Goal: Information Seeking & Learning: Learn about a topic

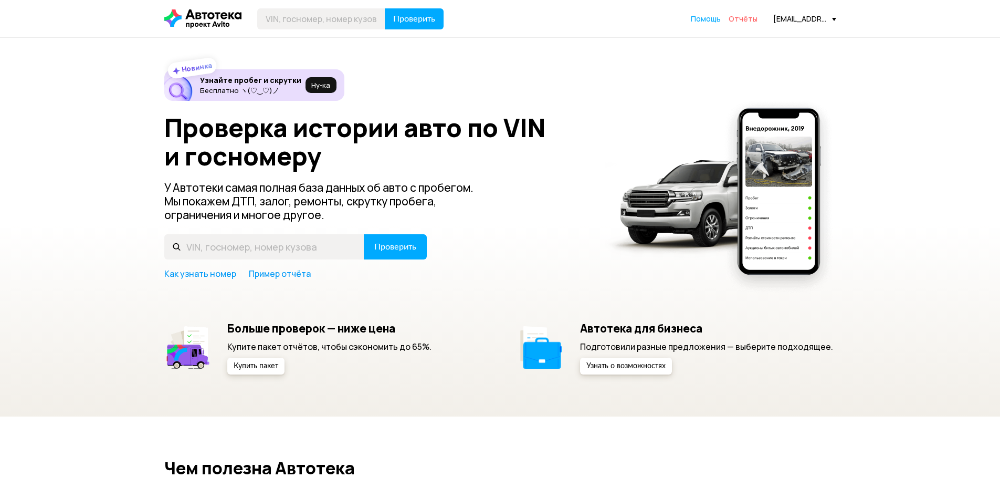
click at [748, 22] on span "Отчёты" at bounding box center [742, 19] width 29 height 10
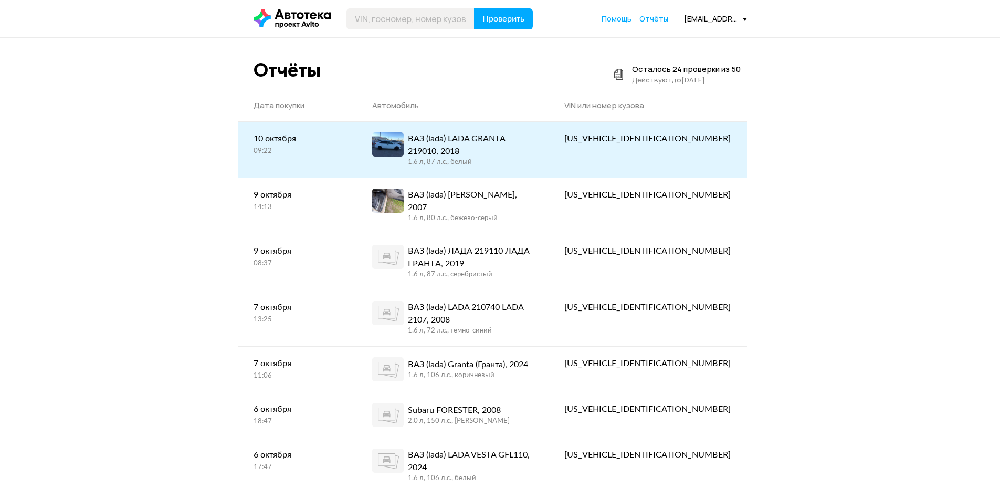
click at [484, 141] on div "ВАЗ (lada) LADA GRANTA 219010, 2018" at bounding box center [470, 144] width 125 height 25
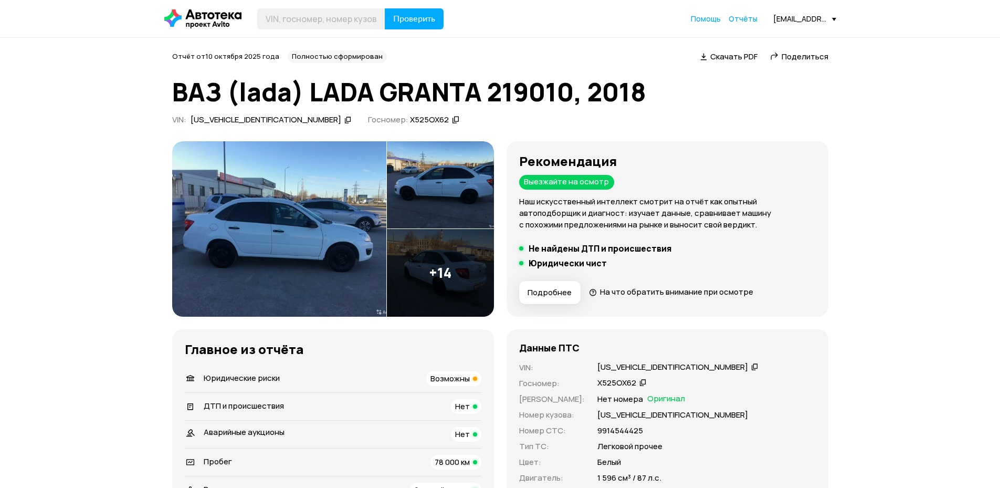
click at [305, 237] on img at bounding box center [279, 228] width 214 height 175
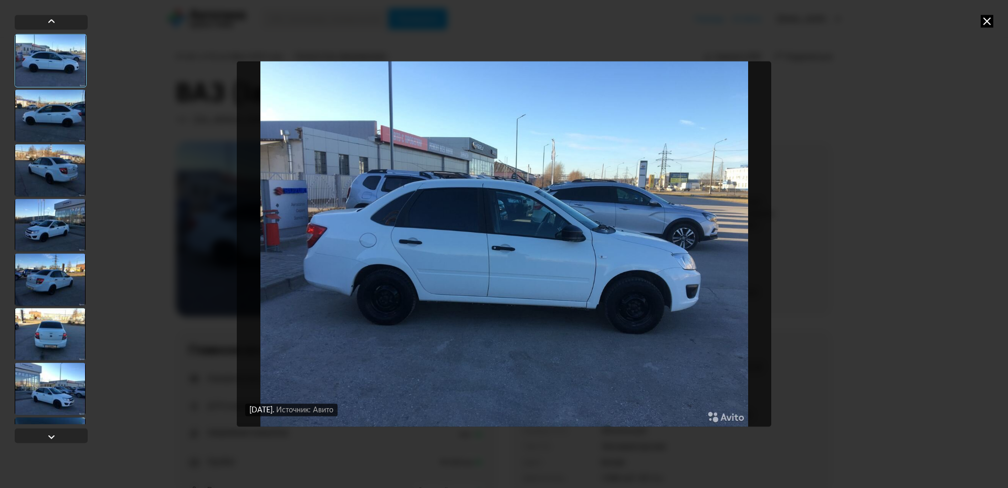
click at [705, 265] on img "Go to Slide 1" at bounding box center [504, 244] width 534 height 366
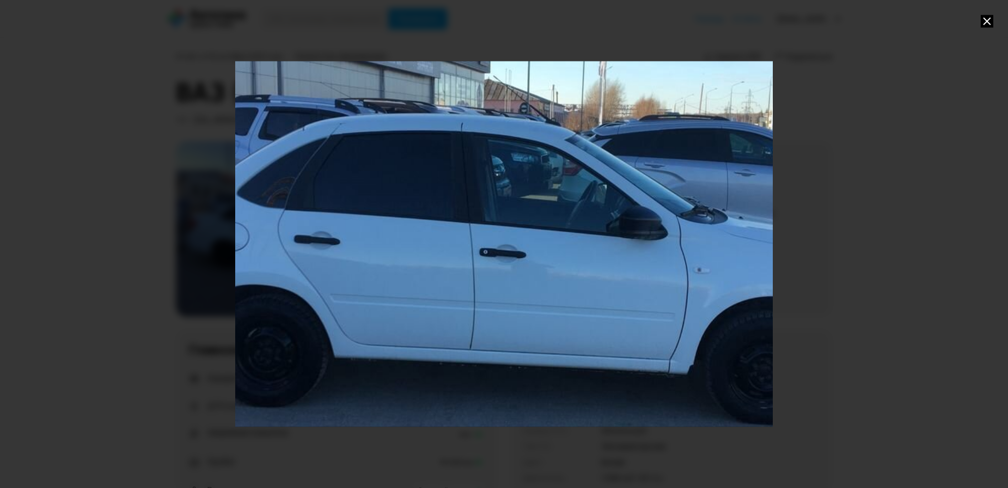
click at [705, 265] on div "Go to Slide 1" at bounding box center [503, 244] width 1075 height 732
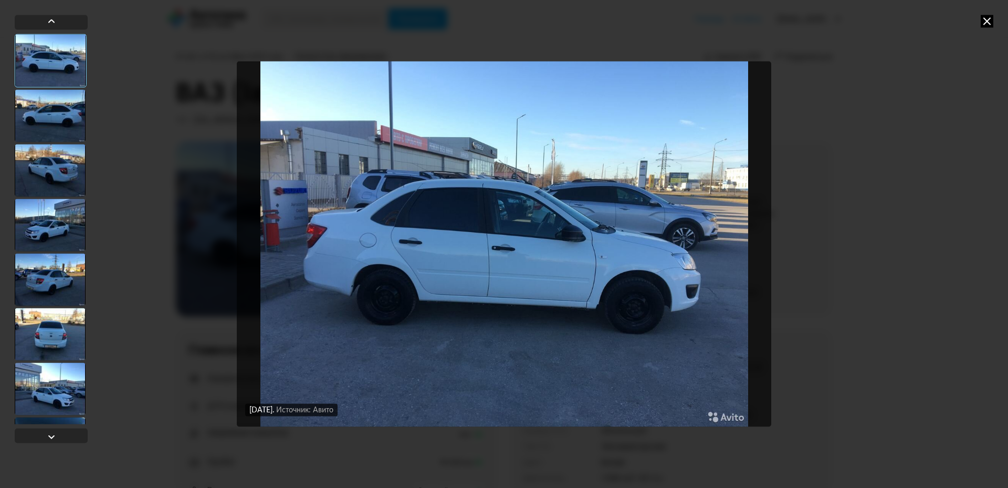
click at [705, 265] on img "Go to Slide 1" at bounding box center [504, 244] width 534 height 366
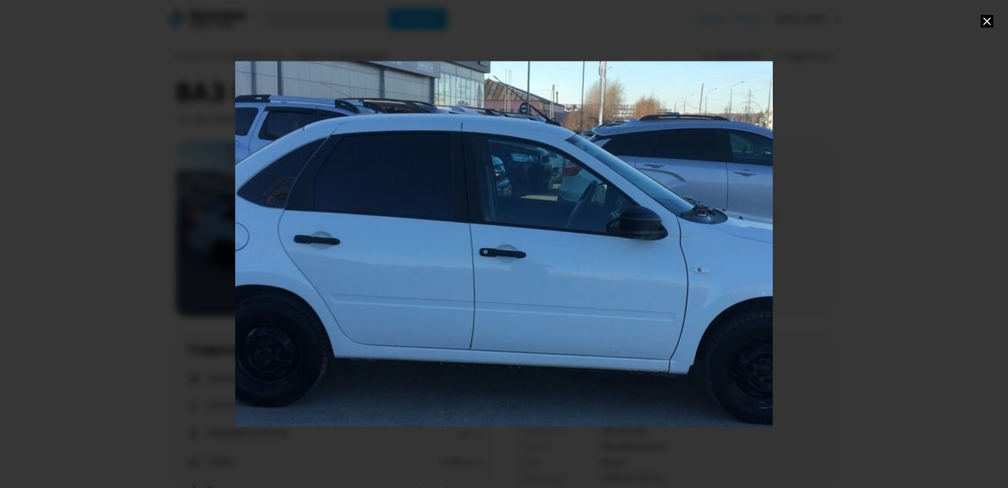
click at [705, 265] on div "Go to Slide 1" at bounding box center [503, 244] width 1075 height 732
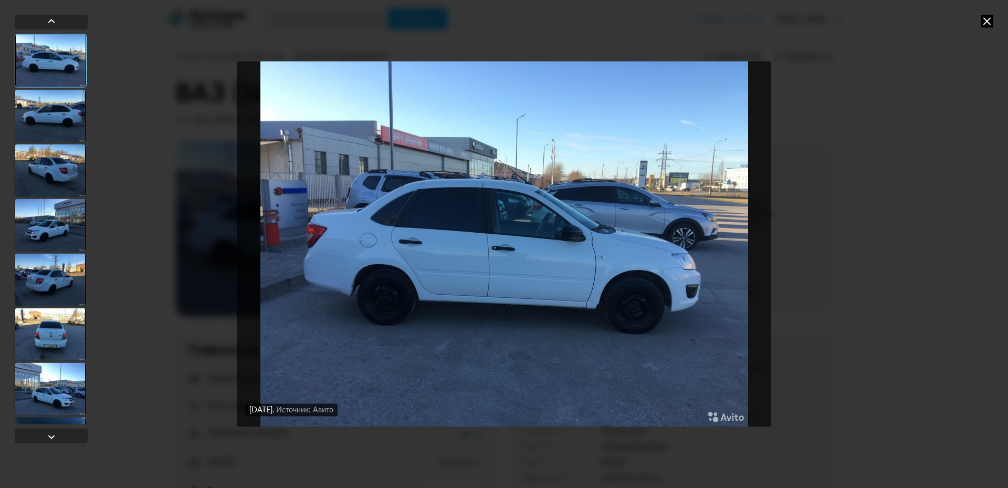
click at [712, 250] on img "Go to Slide 1" at bounding box center [504, 244] width 534 height 366
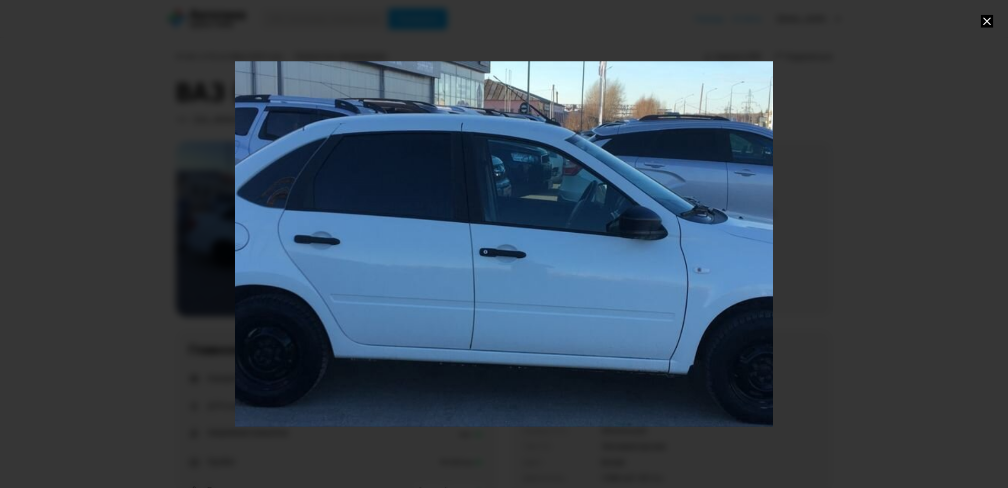
click at [712, 250] on div "Go to Slide 1" at bounding box center [503, 244] width 1075 height 732
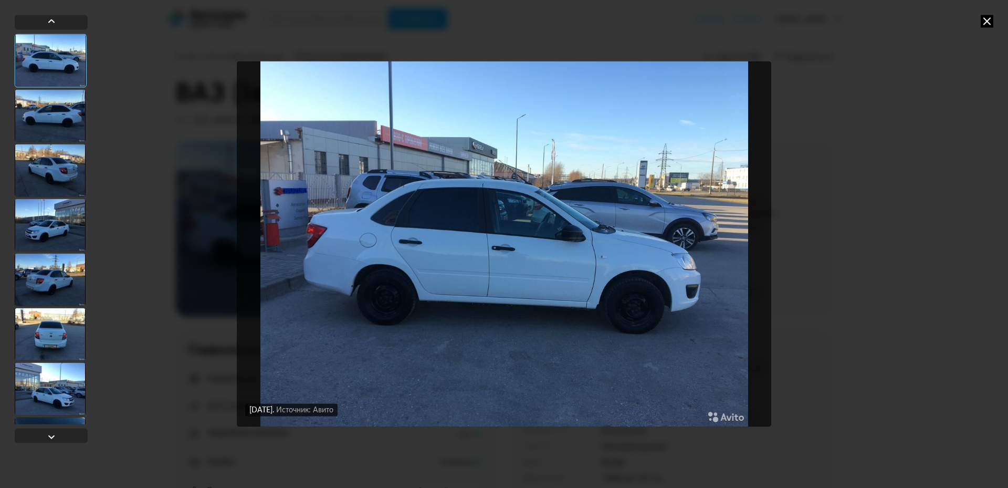
click at [50, 121] on div at bounding box center [50, 115] width 71 height 52
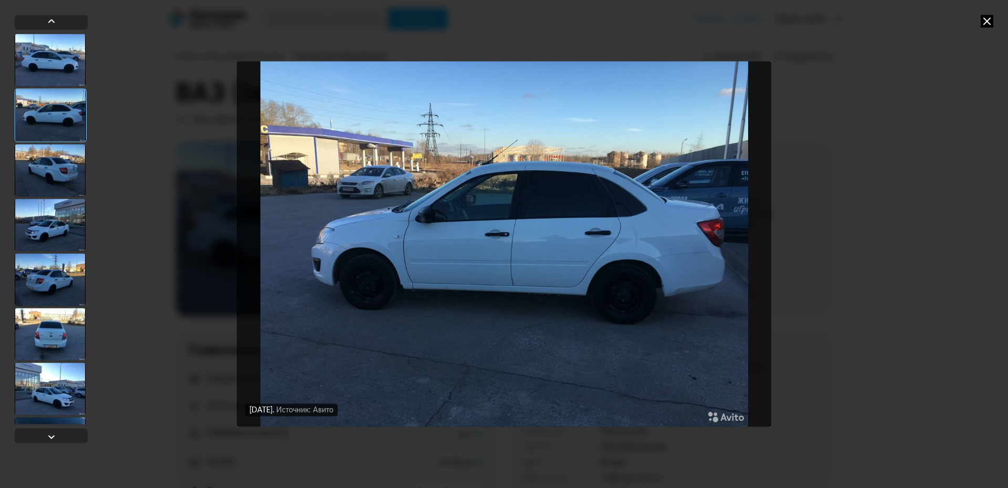
click at [57, 165] on div at bounding box center [50, 170] width 71 height 52
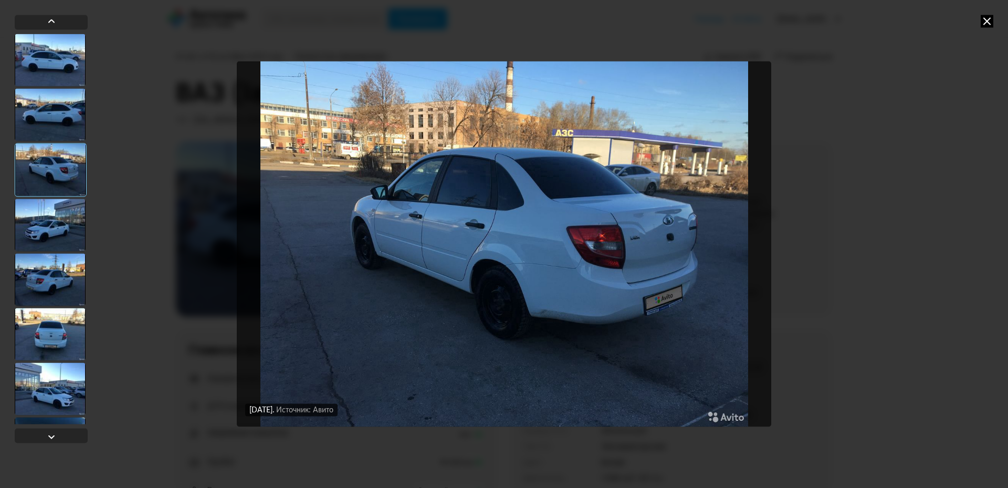
click at [49, 216] on div at bounding box center [50, 224] width 71 height 52
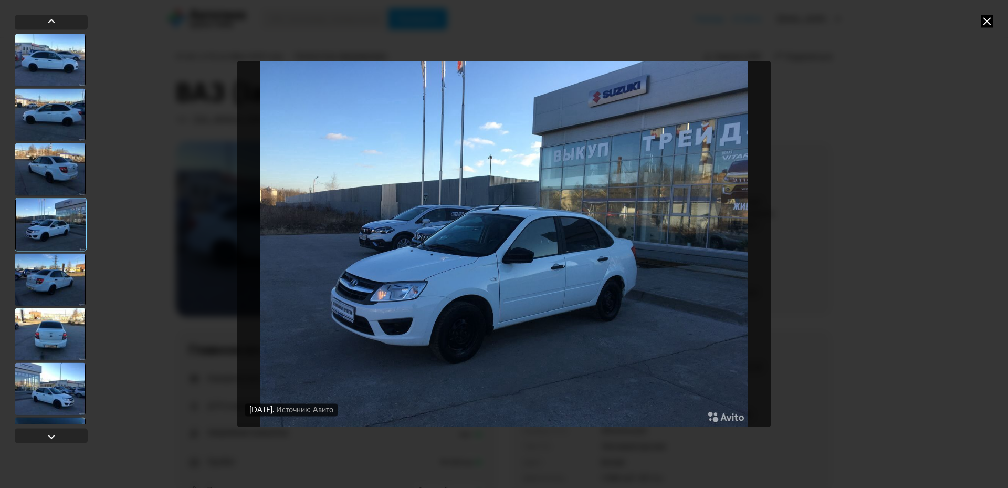
click at [43, 259] on div at bounding box center [50, 279] width 71 height 52
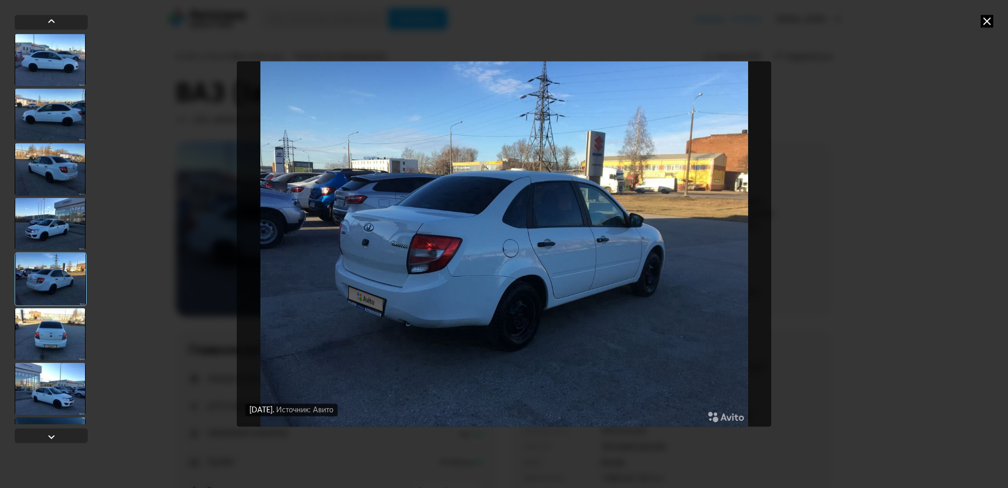
click at [47, 316] on div at bounding box center [50, 334] width 71 height 52
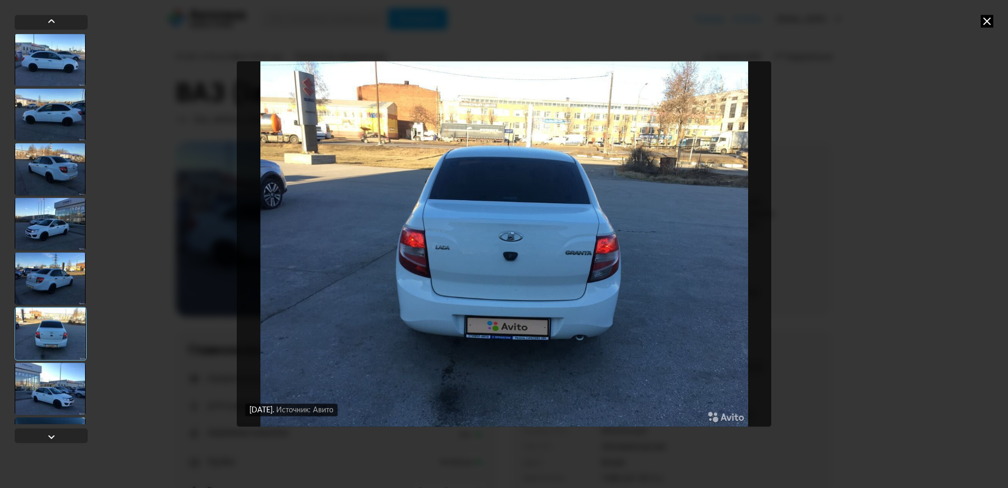
click at [38, 384] on div at bounding box center [50, 388] width 71 height 52
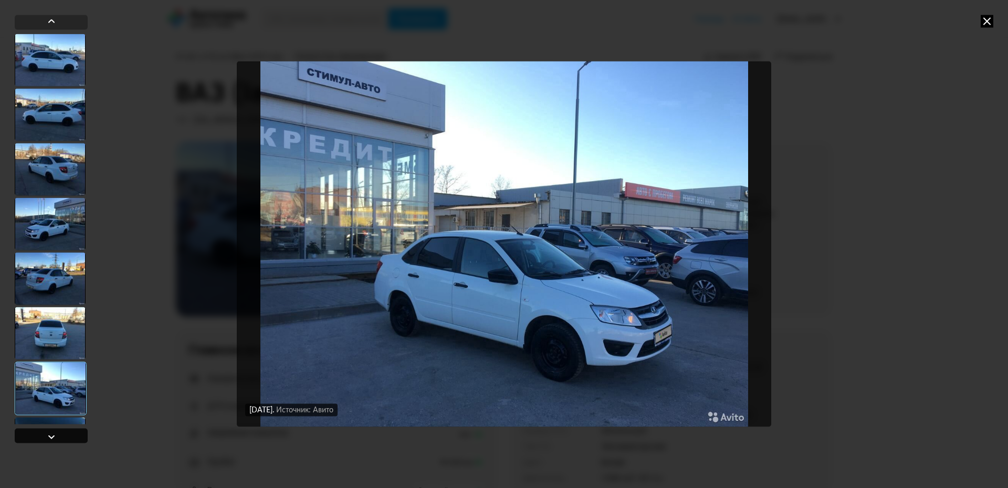
click at [47, 438] on div at bounding box center [51, 436] width 13 height 13
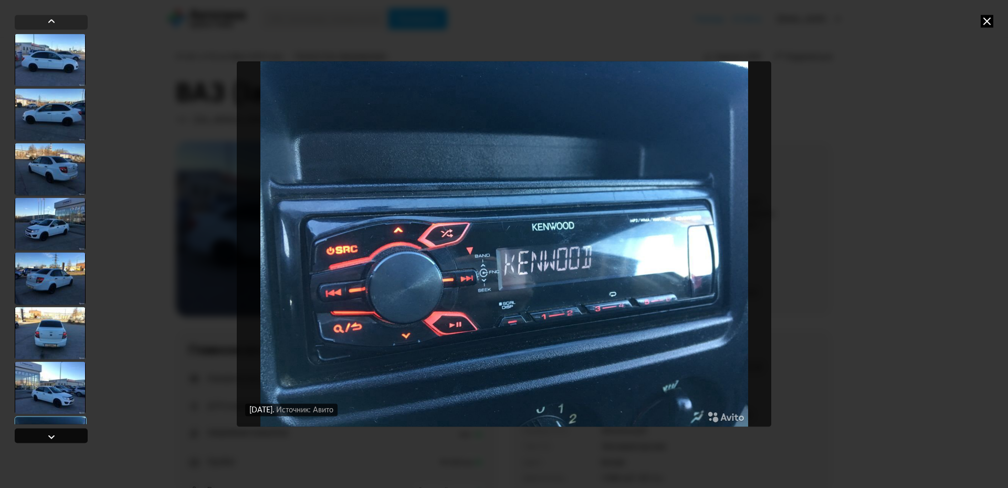
click at [47, 438] on div at bounding box center [51, 436] width 13 height 13
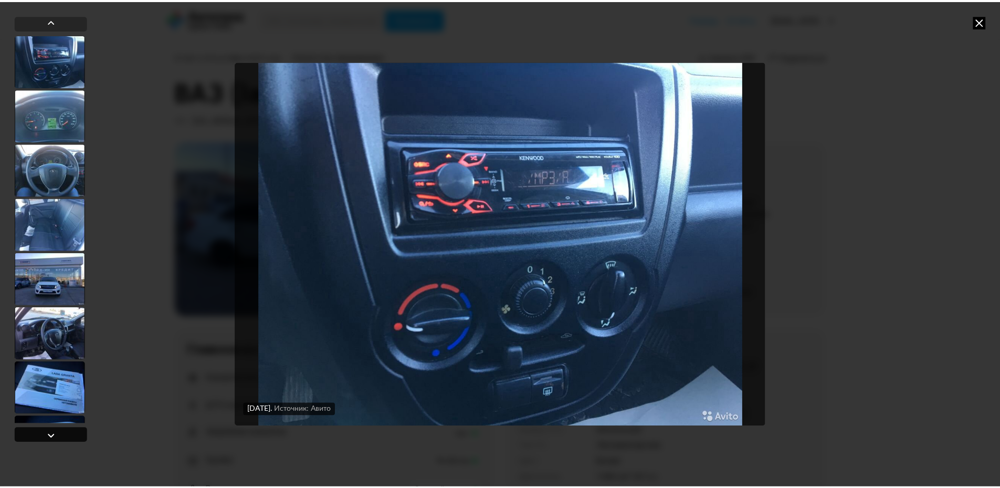
scroll to position [436, 0]
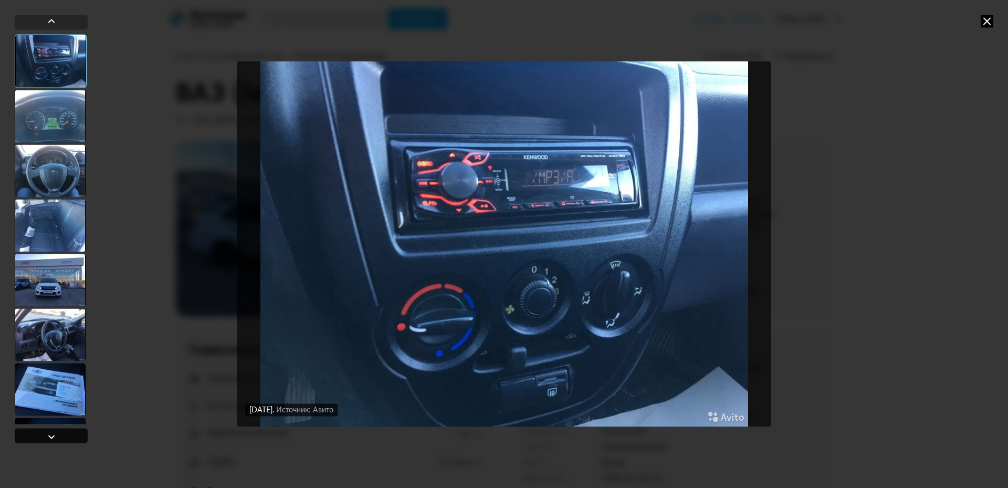
click at [47, 438] on div at bounding box center [51, 436] width 13 height 13
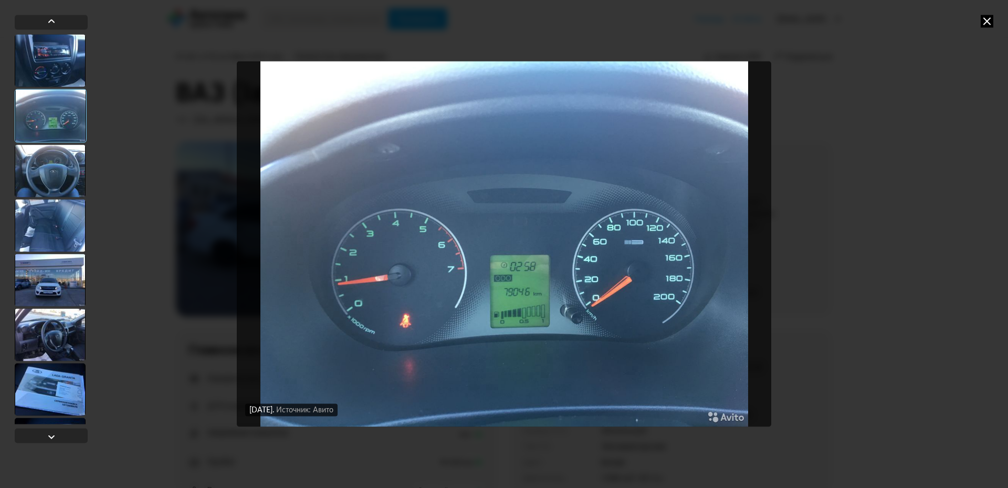
click at [988, 19] on icon at bounding box center [986, 21] width 13 height 13
